Goal: Task Accomplishment & Management: Manage account settings

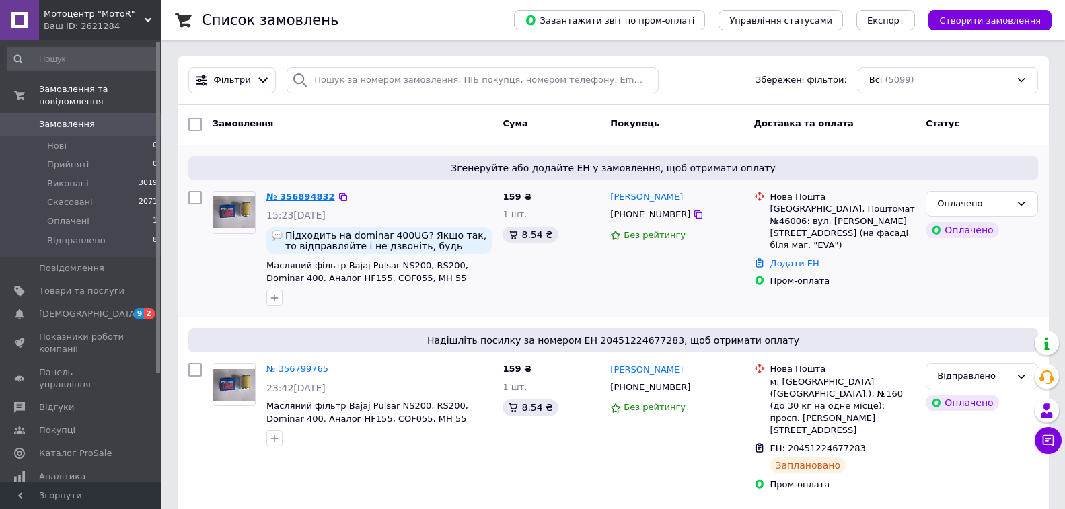
click at [291, 201] on link "№ 356894832" at bounding box center [300, 197] width 69 height 10
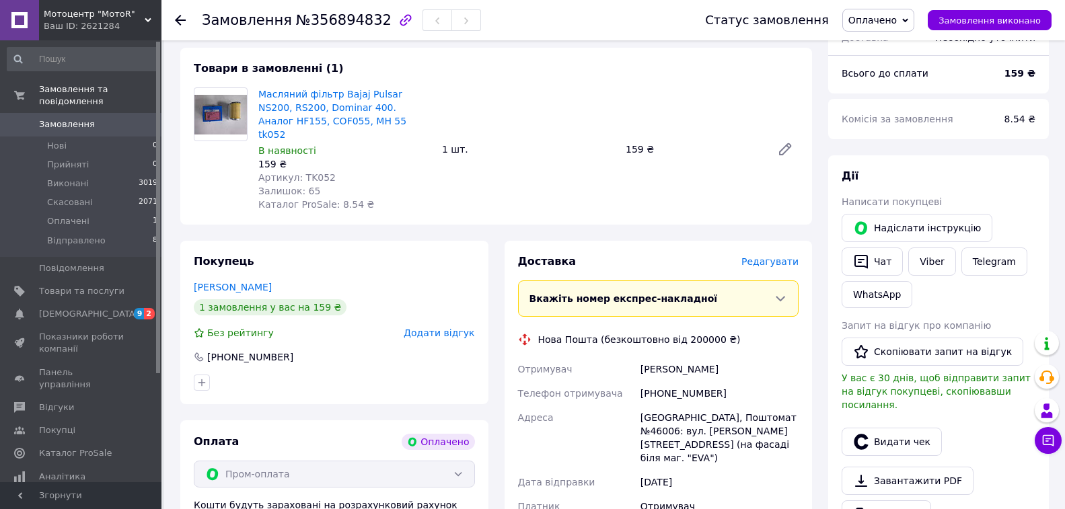
scroll to position [135, 0]
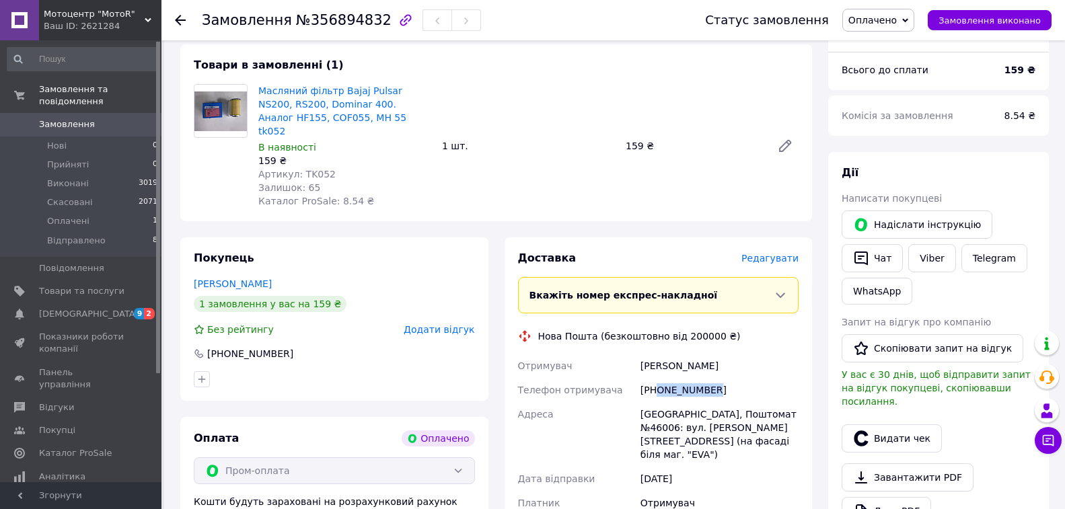
drag, startPoint x: 712, startPoint y: 375, endPoint x: 659, endPoint y: 377, distance: 53.2
click at [659, 378] on div "[PHONE_NUMBER]" at bounding box center [719, 390] width 163 height 24
copy div "0962902106"
drag, startPoint x: 667, startPoint y: 354, endPoint x: 623, endPoint y: 346, distance: 45.2
click at [614, 354] on div "Отримувач [PERSON_NAME] Телефон отримувача [PHONE_NUMBER] [PERSON_NAME][GEOGRAP…" at bounding box center [658, 447] width 287 height 186
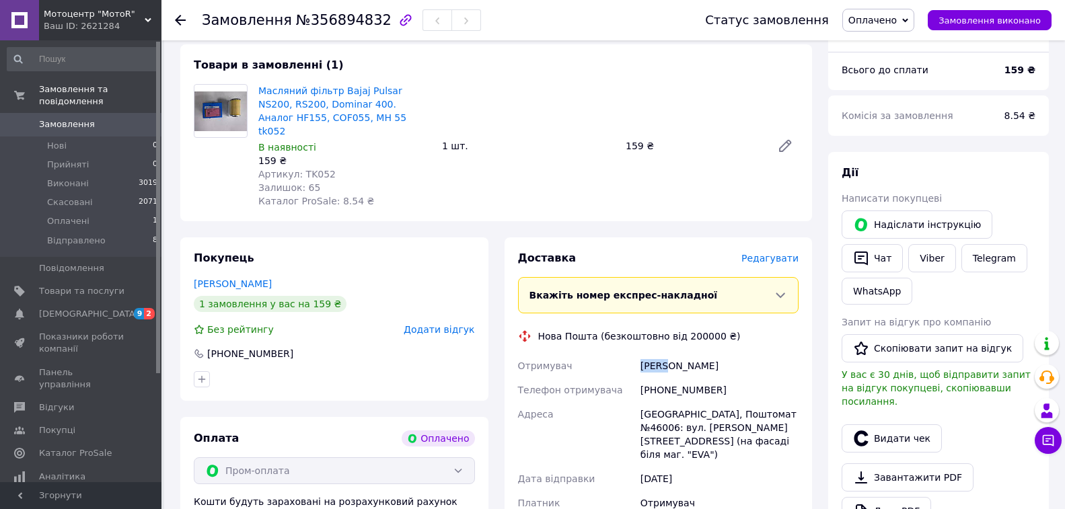
copy div "Отримувач Флора"
click at [722, 359] on div "[PERSON_NAME]" at bounding box center [719, 366] width 163 height 24
drag, startPoint x: 710, startPoint y: 357, endPoint x: 672, endPoint y: 356, distance: 38.3
click at [672, 356] on div "[PERSON_NAME]" at bounding box center [719, 366] width 163 height 24
copy div "[PERSON_NAME]"
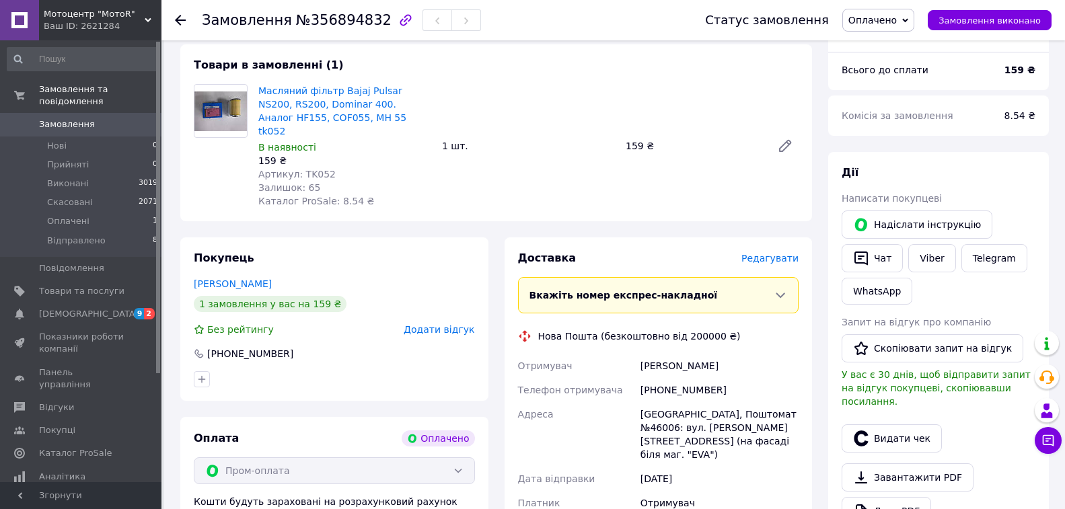
scroll to position [269, 0]
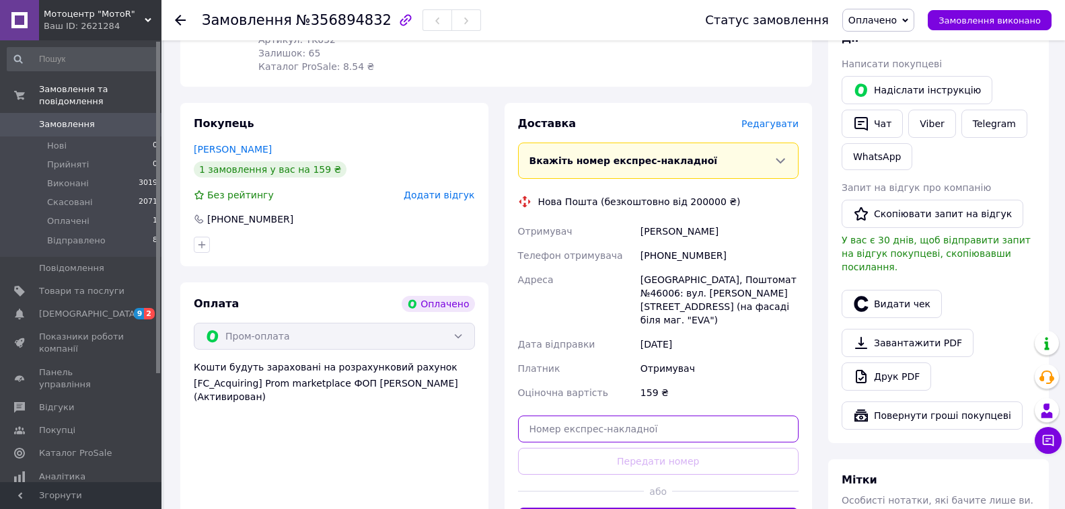
click at [569, 416] on input "text" at bounding box center [658, 429] width 281 height 27
paste input "20451225168645"
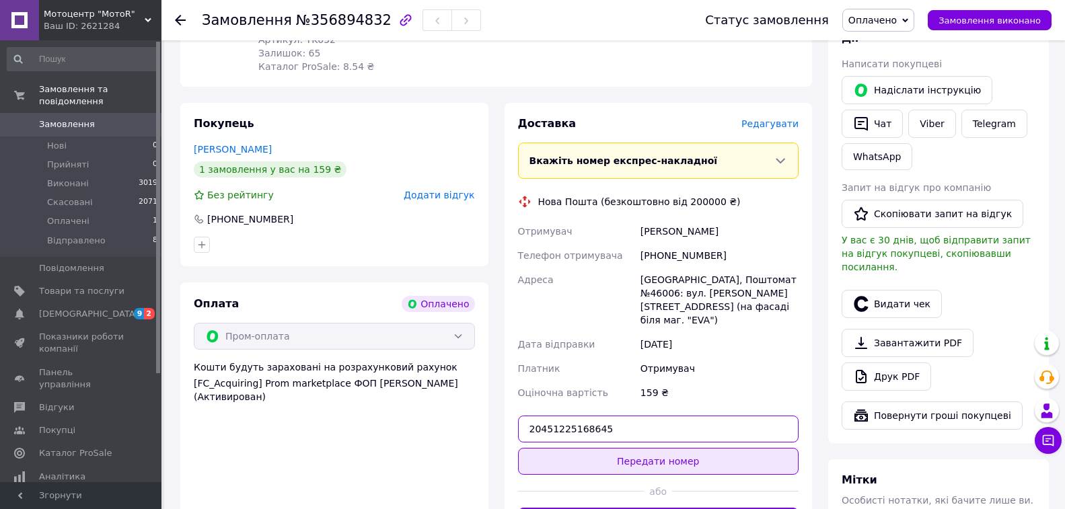
type input "20451225168645"
click at [625, 448] on button "Передати номер" at bounding box center [658, 461] width 281 height 27
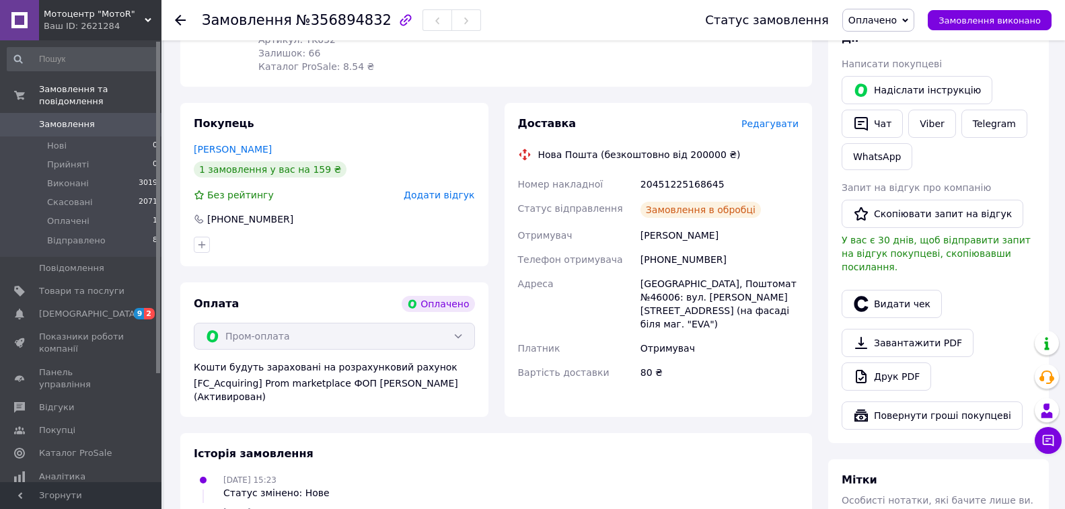
click at [908, 19] on icon at bounding box center [905, 20] width 6 height 6
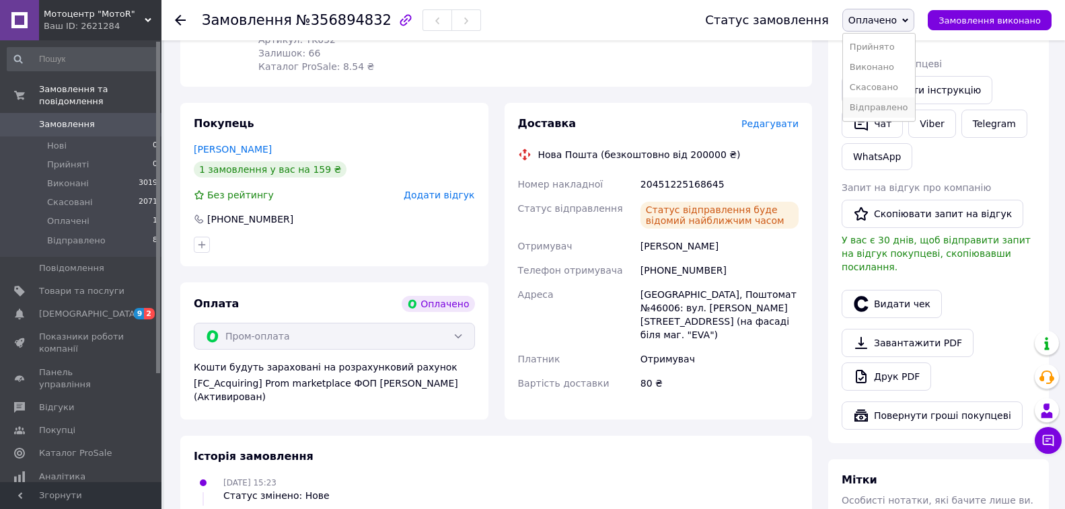
click at [881, 110] on li "Відправлено" at bounding box center [879, 108] width 72 height 20
click at [68, 308] on span "[DEMOGRAPHIC_DATA]" at bounding box center [89, 314] width 100 height 12
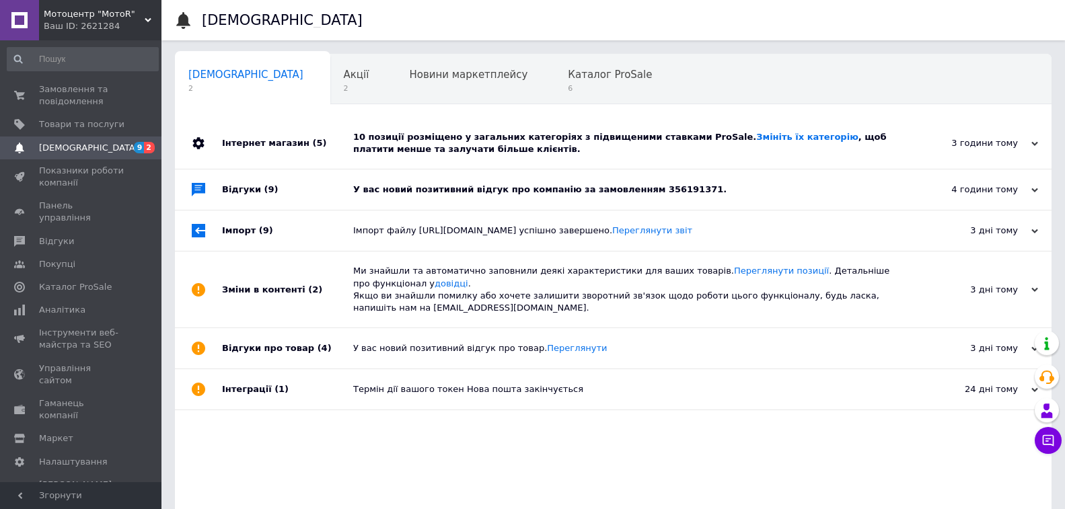
click at [569, 187] on div "У вас новий позитивний відгук про компанію за замовленням 356191371." at bounding box center [628, 190] width 550 height 12
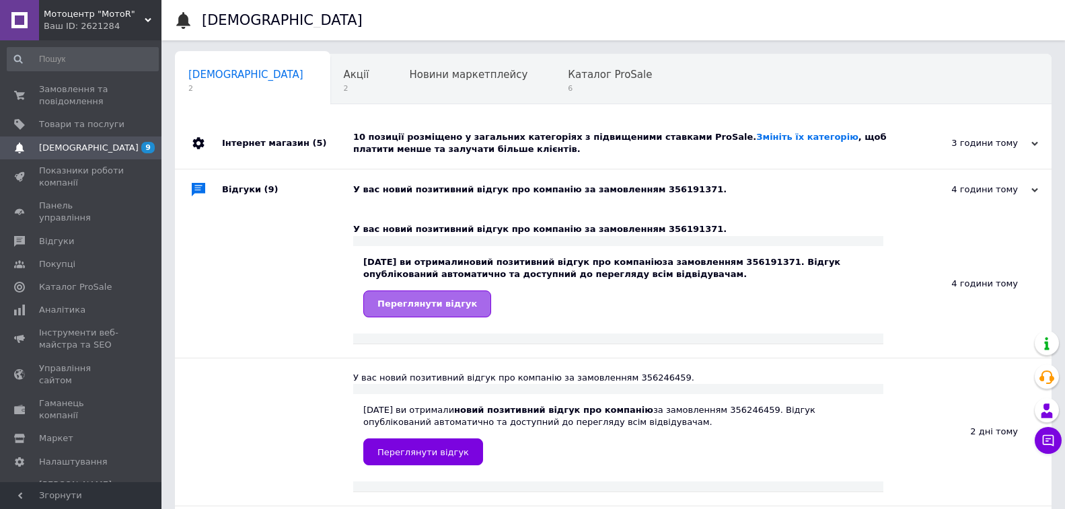
click at [419, 304] on span "Переглянути відгук" at bounding box center [427, 304] width 100 height 10
click at [85, 92] on span "Замовлення та повідомлення" at bounding box center [81, 95] width 85 height 24
